Goal: Task Accomplishment & Management: Manage account settings

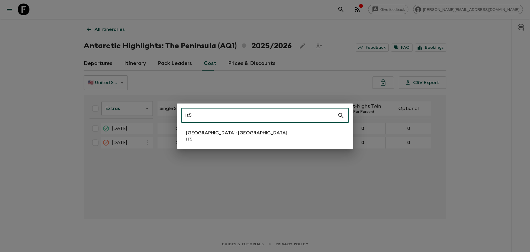
type input "it5"
click at [317, 134] on li "[GEOGRAPHIC_DATA]: [GEOGRAPHIC_DATA] IT5" at bounding box center [264, 136] width 167 height 16
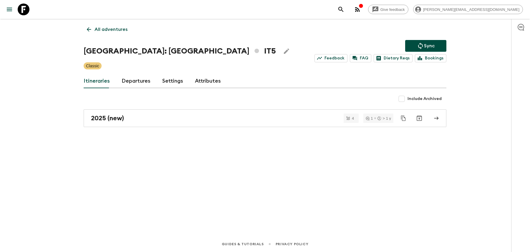
click at [344, 10] on icon "search adventures" at bounding box center [340, 9] width 5 height 5
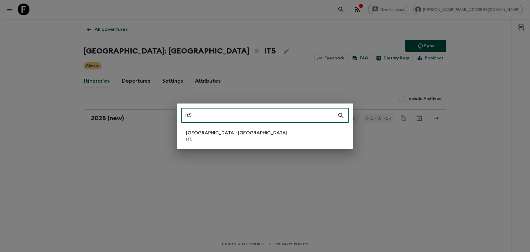
type input "it5"
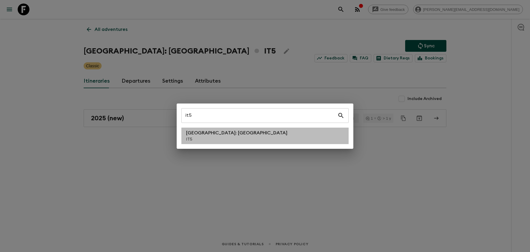
click at [316, 139] on li "[GEOGRAPHIC_DATA]: [GEOGRAPHIC_DATA] IT5" at bounding box center [264, 136] width 167 height 16
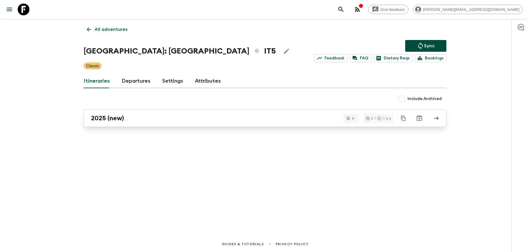
click at [207, 121] on div "2025 (new)" at bounding box center [259, 119] width 337 height 8
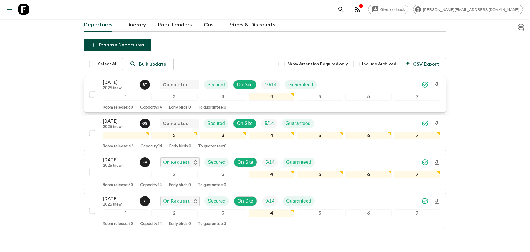
scroll to position [67, 0]
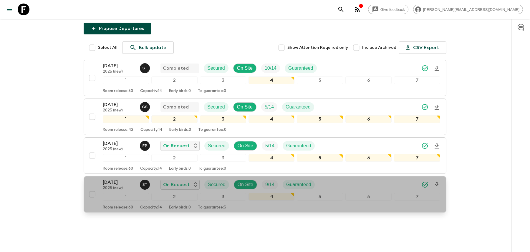
click at [344, 179] on div "[DATE] 2025 (new) S T On Request Secured On Site 9 / 14 Guaranteed" at bounding box center [272, 185] width 338 height 12
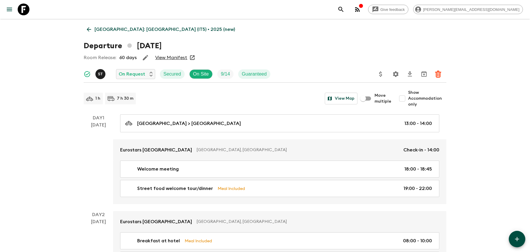
click at [395, 73] on icon "Settings" at bounding box center [396, 74] width 6 height 6
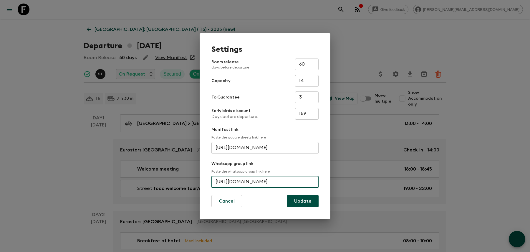
click at [239, 183] on input "[URL][DOMAIN_NAME]" at bounding box center [265, 182] width 107 height 12
click at [305, 23] on div "Settings Room release days before departure 60 ​ Capacity 14 ​ To Guarantee 3 ​…" at bounding box center [265, 126] width 530 height 252
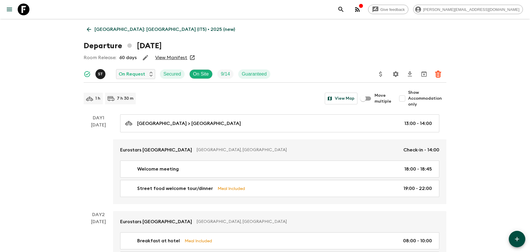
click at [345, 10] on icon "search adventures" at bounding box center [341, 9] width 7 height 7
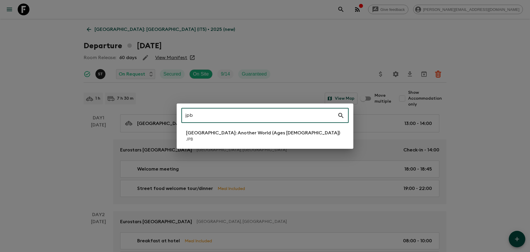
type input "jpb"
click at [316, 130] on li "[GEOGRAPHIC_DATA]: Another World (Ages [DEMOGRAPHIC_DATA]) JPB" at bounding box center [264, 136] width 167 height 16
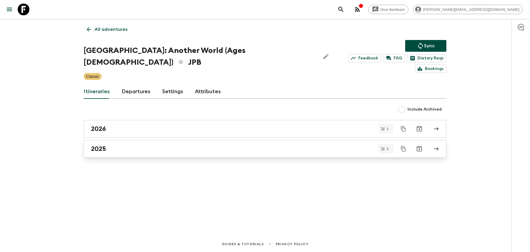
click at [260, 142] on link "2025" at bounding box center [265, 149] width 363 height 18
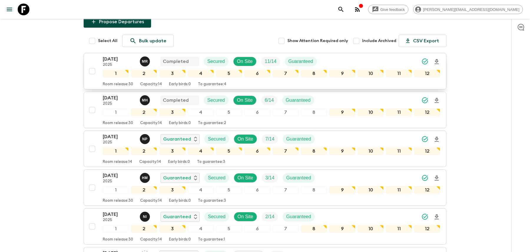
scroll to position [144, 0]
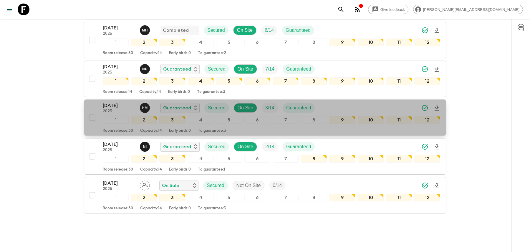
click at [364, 102] on div "[DATE] 2025 H M Guaranteed Secured On Site 3 / 14 Guaranteed" at bounding box center [272, 108] width 338 height 12
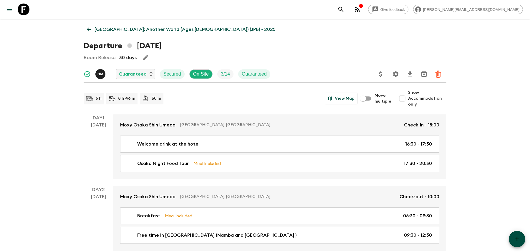
click at [396, 73] on icon "Settings" at bounding box center [395, 74] width 7 height 7
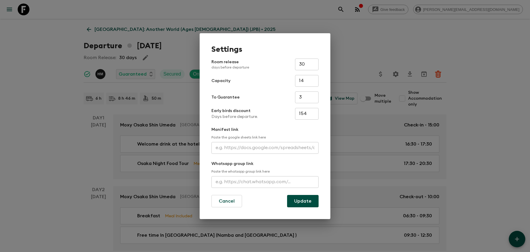
click at [404, 28] on div "Settings Room release days before departure 30 ​ Capacity 14 ​ To Guarantee 3 ​…" at bounding box center [265, 126] width 530 height 252
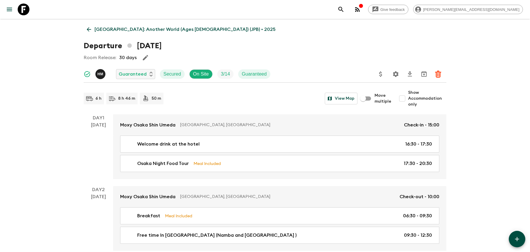
click at [405, 7] on div "Give feedback [PERSON_NAME][EMAIL_ADDRESS][DOMAIN_NAME]" at bounding box center [429, 10] width 188 height 12
click at [345, 9] on icon "search adventures" at bounding box center [341, 9] width 7 height 7
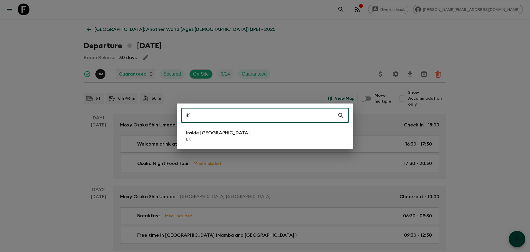
type input "lk1"
click at [262, 137] on li "Inside [GEOGRAPHIC_DATA] LK1" at bounding box center [264, 136] width 167 height 16
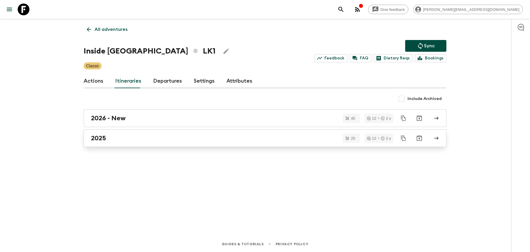
click at [235, 132] on link "2025" at bounding box center [265, 139] width 363 height 18
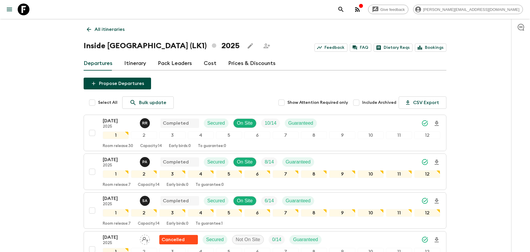
scroll to position [329, 0]
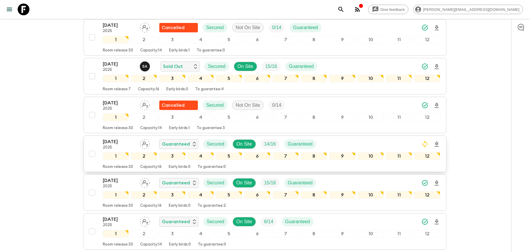
click at [339, 141] on div "[DATE] 2025 Guaranteed Secured On Site 14 / 16 Guaranteed" at bounding box center [272, 144] width 338 height 12
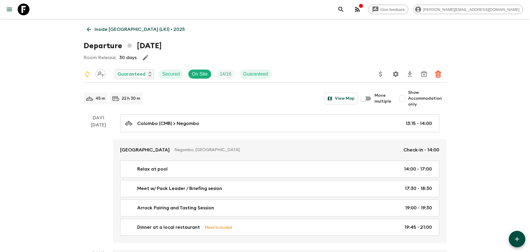
click at [399, 71] on button "Settings" at bounding box center [396, 74] width 12 height 12
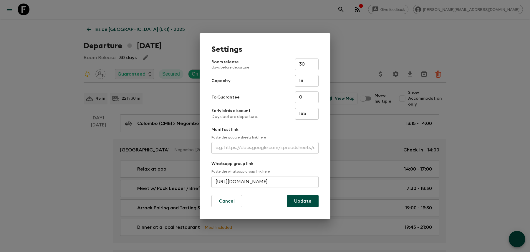
click at [284, 183] on input "[URL][DOMAIN_NAME]" at bounding box center [265, 182] width 107 height 12
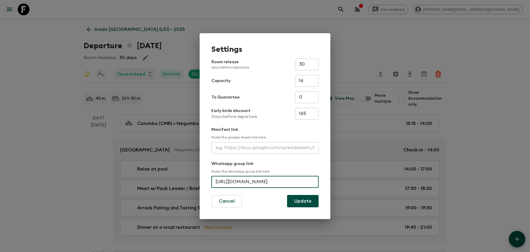
click at [284, 183] on input "[URL][DOMAIN_NAME]" at bounding box center [265, 182] width 107 height 12
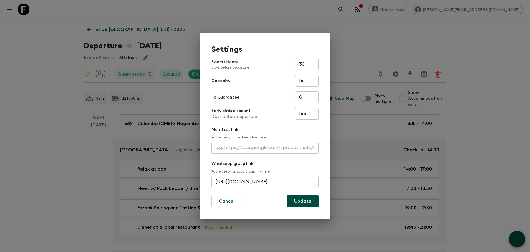
click at [398, 10] on div "Settings Room release days before departure 30 ​ Capacity 16 ​ To Guarantee 0 ​…" at bounding box center [265, 126] width 530 height 252
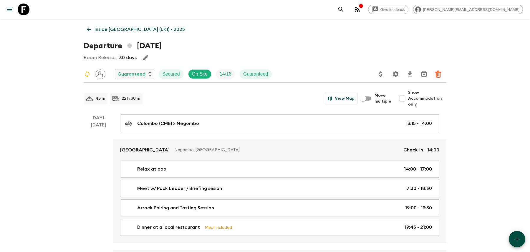
click at [345, 10] on icon "search adventures" at bounding box center [341, 9] width 7 height 7
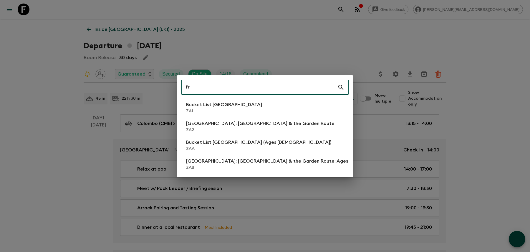
type input "f"
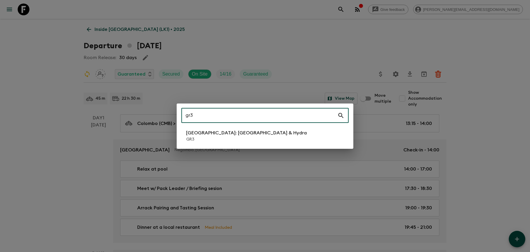
type input "gr3"
click at [217, 135] on p "[GEOGRAPHIC_DATA]: [GEOGRAPHIC_DATA] & Hydra" at bounding box center [246, 133] width 121 height 7
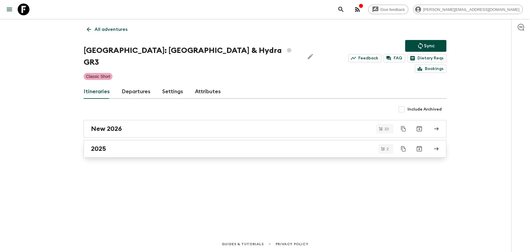
click at [219, 142] on link "2025" at bounding box center [265, 149] width 363 height 18
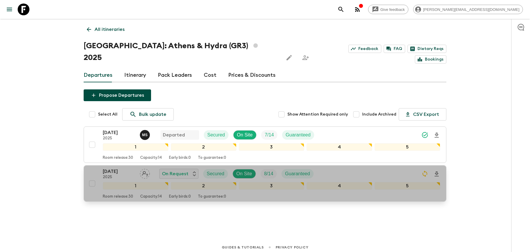
click at [333, 168] on div "[DATE] 2025 On Request Secured On Site 8 / 14 Guaranteed" at bounding box center [272, 174] width 338 height 12
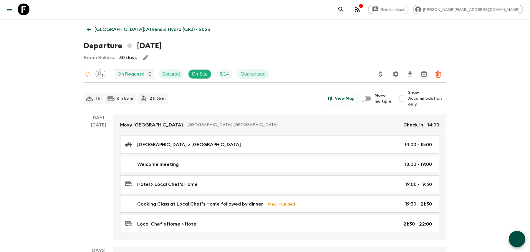
click at [396, 76] on icon "Settings" at bounding box center [396, 74] width 6 height 6
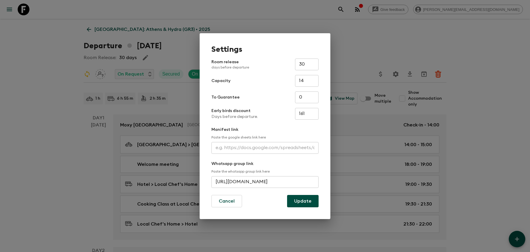
click at [265, 179] on input "[URL][DOMAIN_NAME]" at bounding box center [265, 182] width 107 height 12
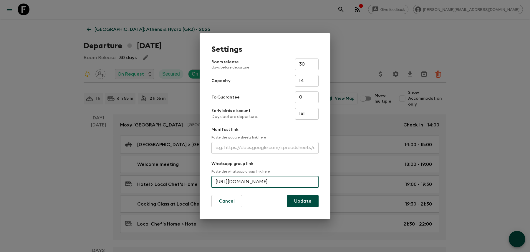
click at [265, 179] on input "[URL][DOMAIN_NAME]" at bounding box center [265, 182] width 107 height 12
click at [352, 27] on div "Settings Room release days before departure 30 ​ Capacity 14 ​ To Guarantee 0 ​…" at bounding box center [265, 126] width 530 height 252
